Goal: Transaction & Acquisition: Purchase product/service

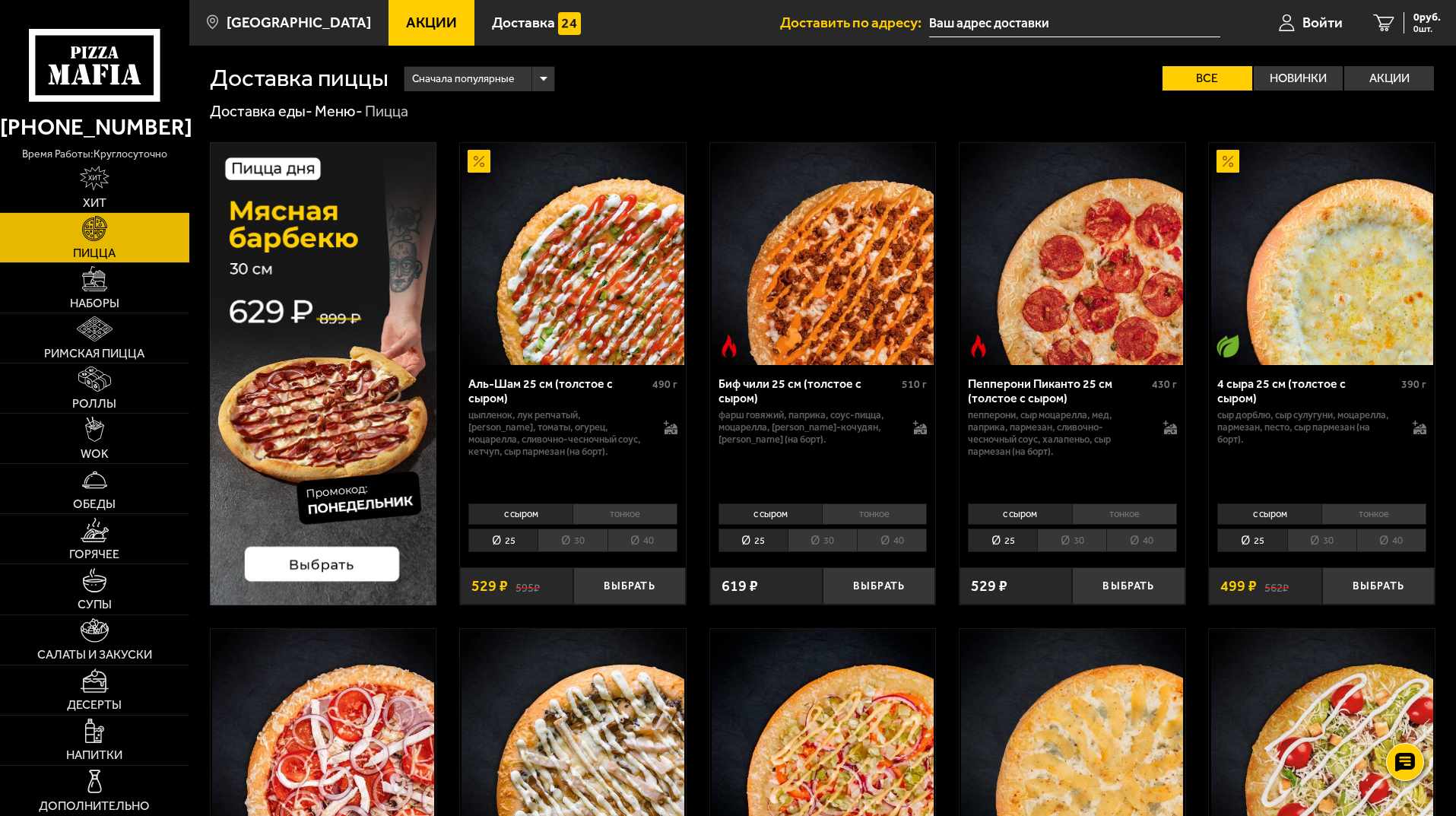
click at [462, 629] on img at bounding box center [572, 740] width 222 height 222
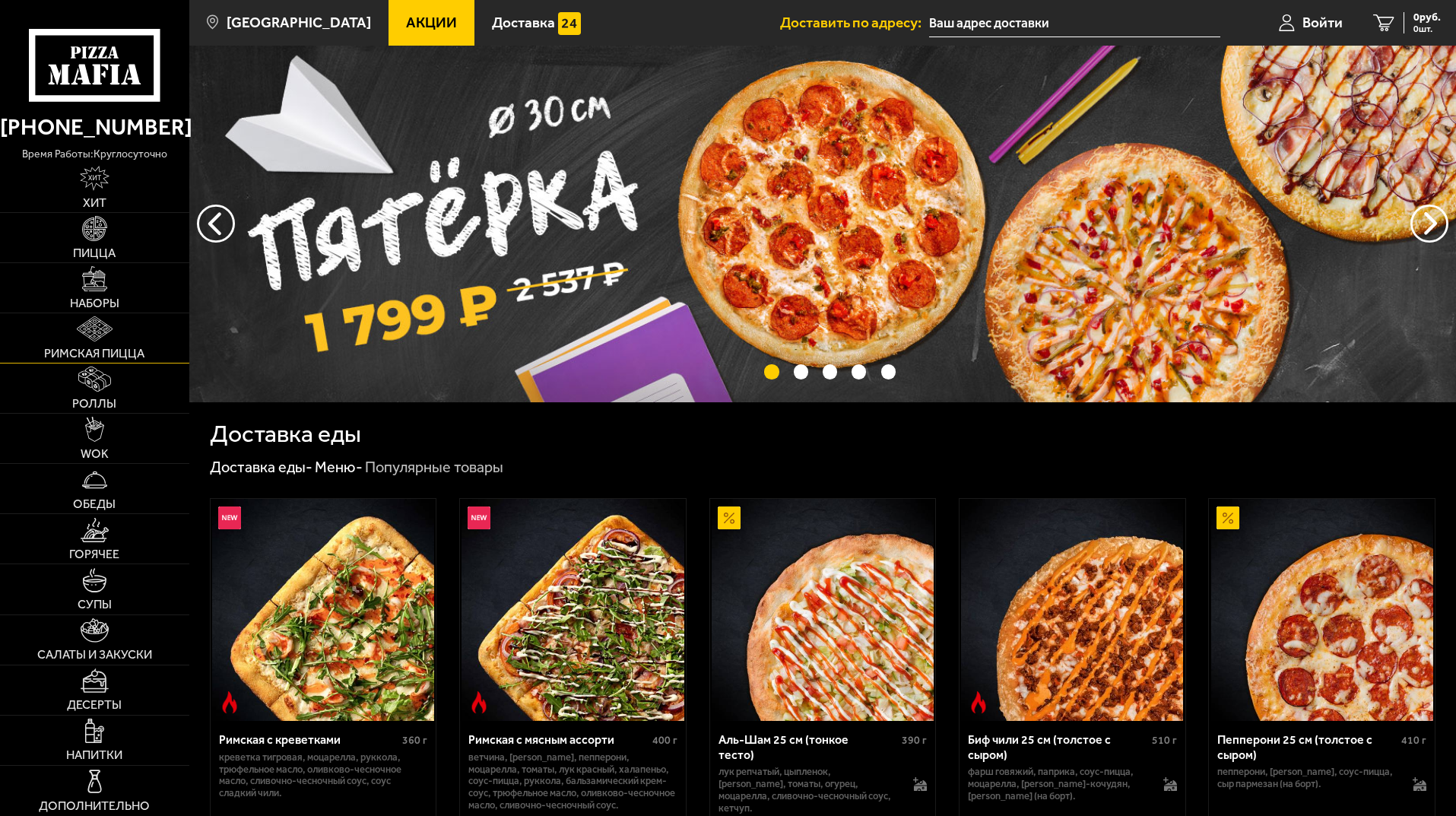
click at [92, 323] on img at bounding box center [94, 329] width 35 height 25
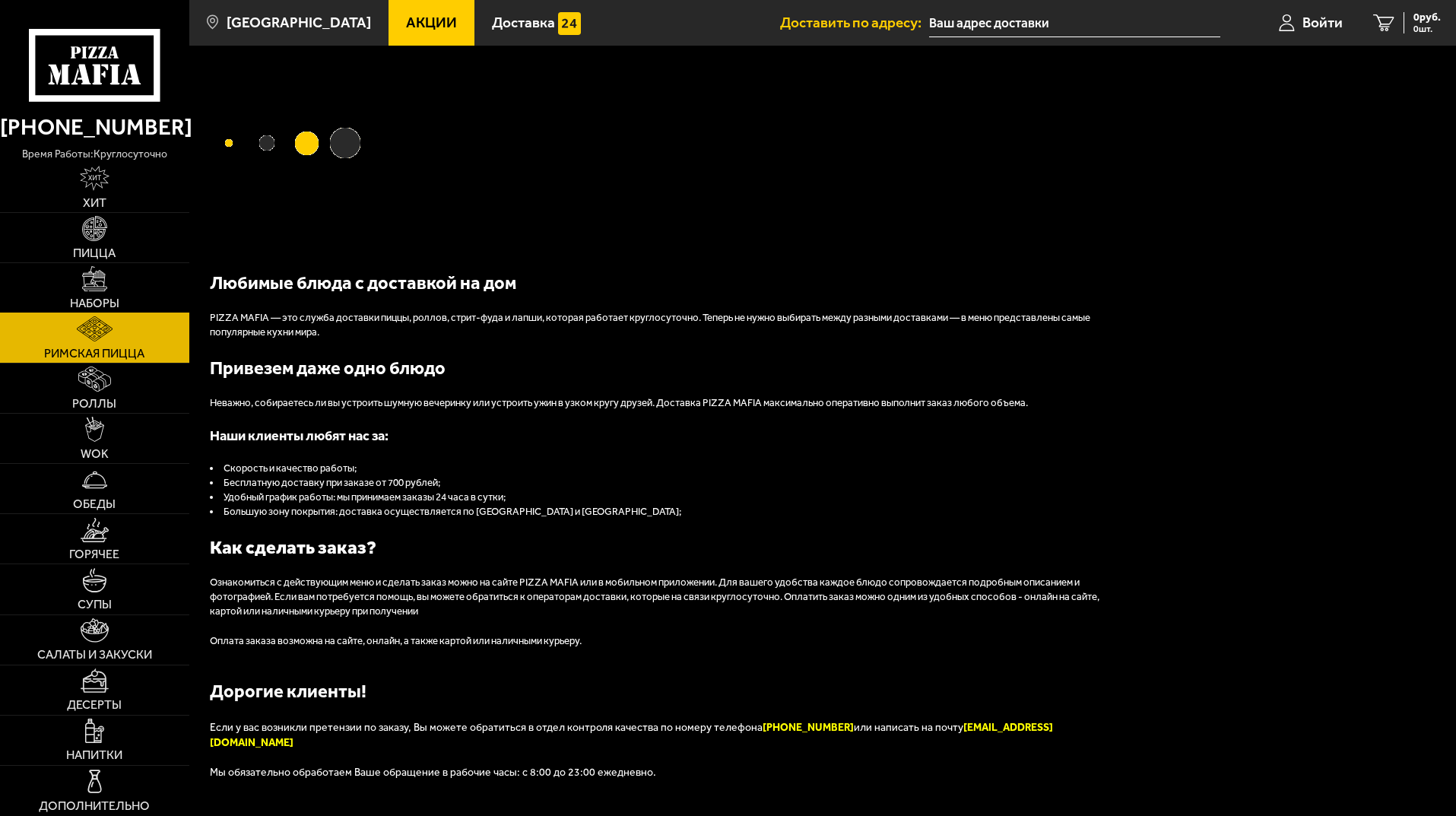
click at [119, 283] on link "Наборы" at bounding box center [94, 288] width 189 height 49
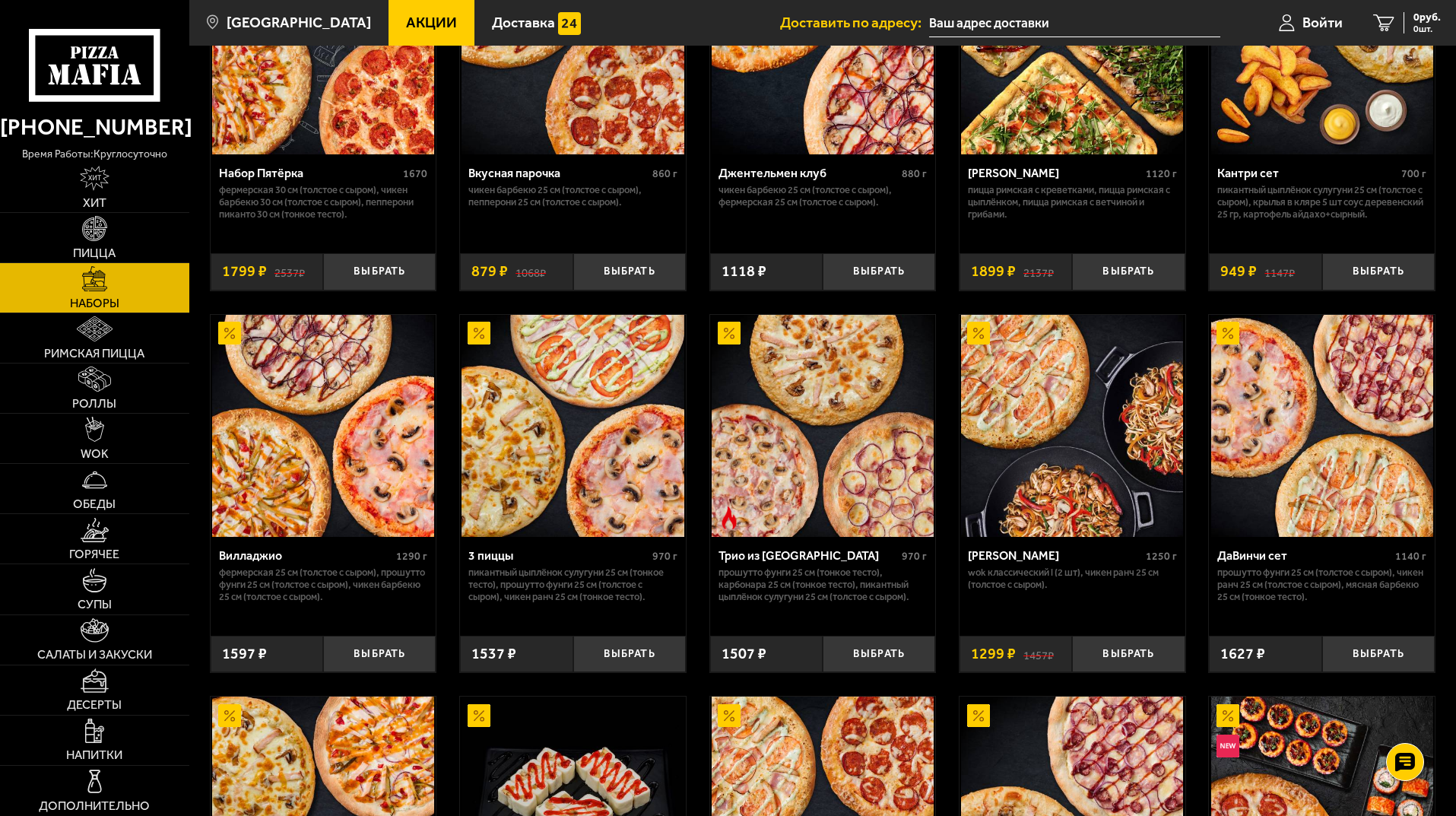
scroll to position [228, 0]
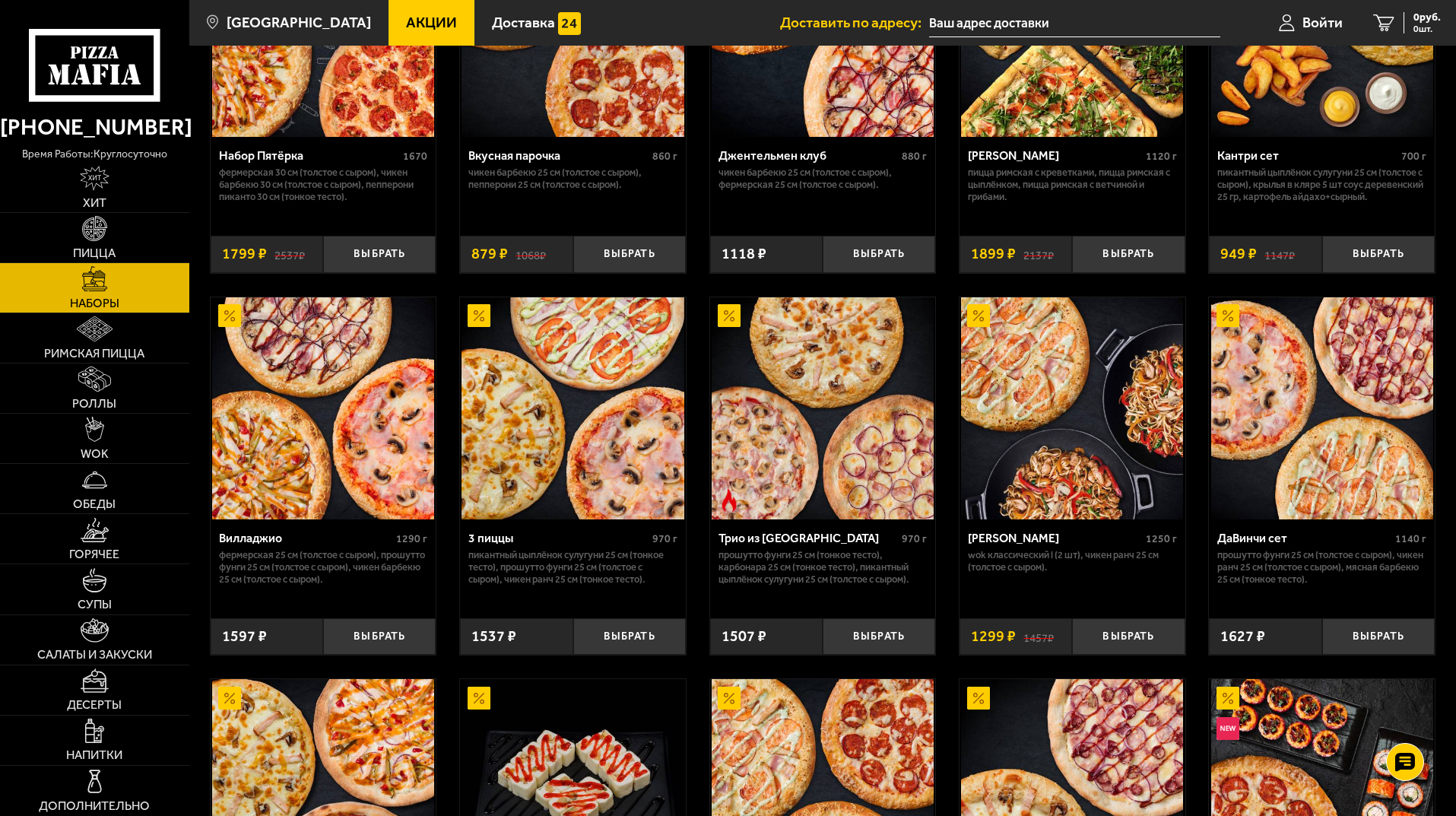
click at [127, 280] on link "Наборы" at bounding box center [94, 288] width 189 height 49
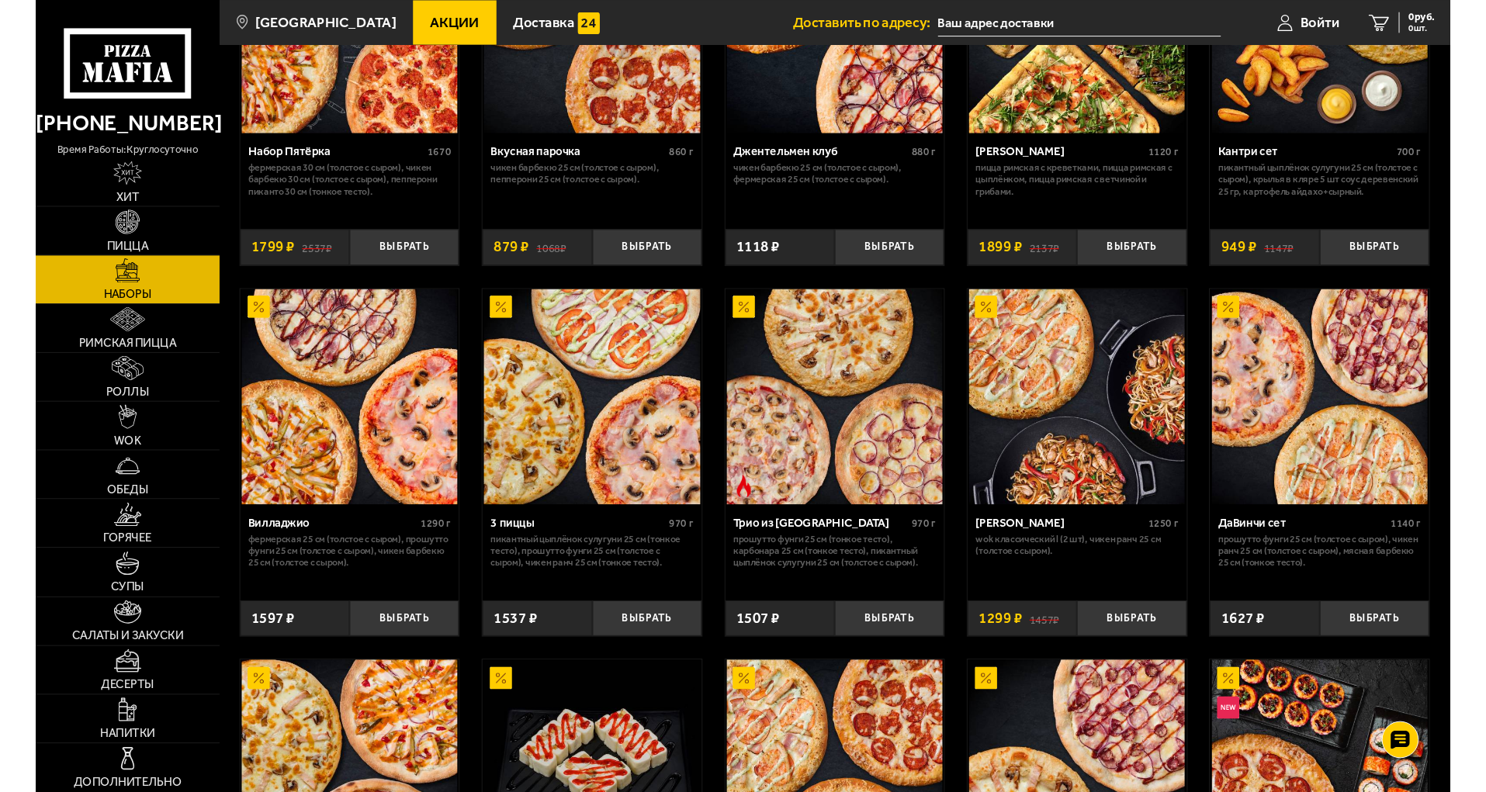
scroll to position [0, 0]
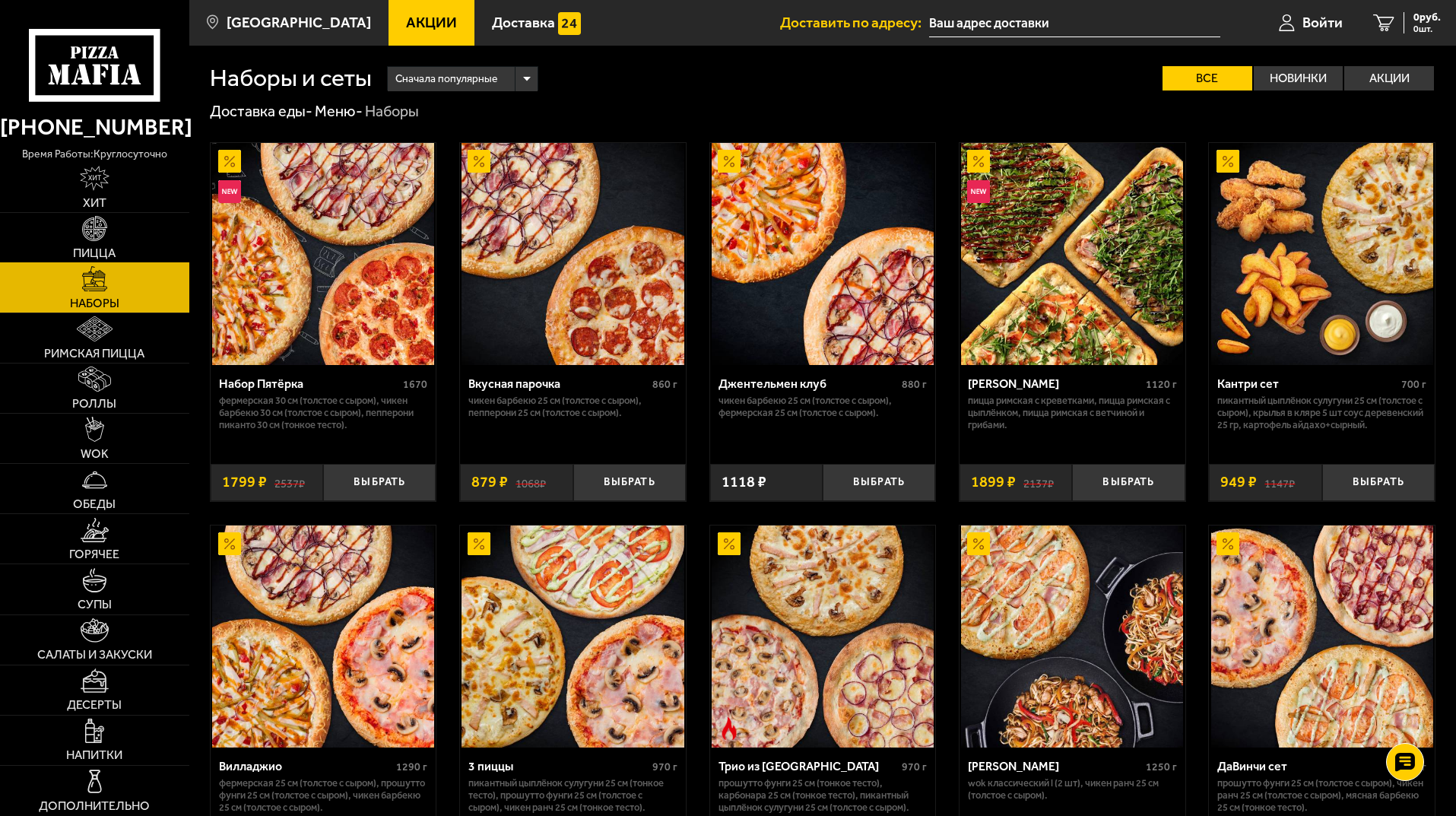
click at [131, 239] on link "Пицца" at bounding box center [94, 237] width 189 height 49
